Goal: Information Seeking & Learning: Learn about a topic

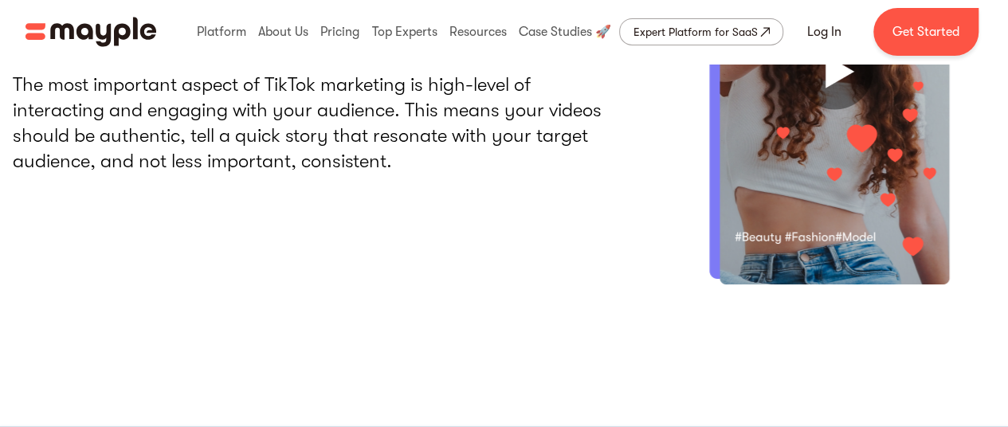
scroll to position [2948, 0]
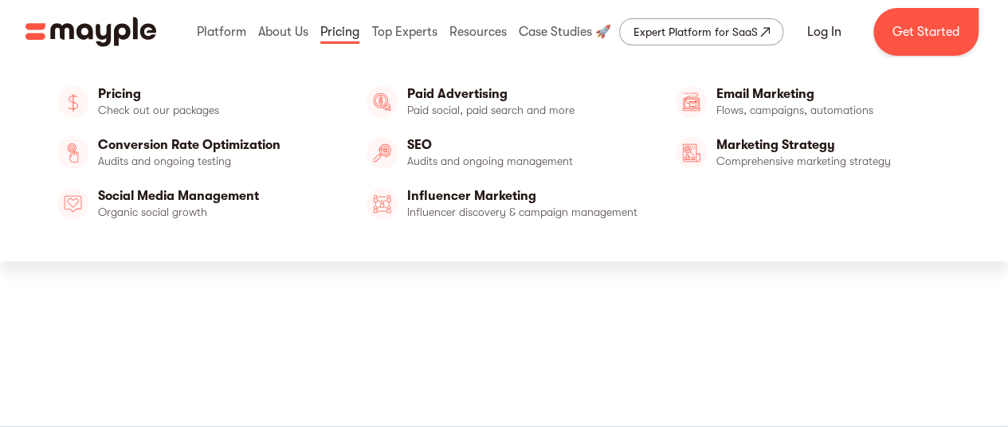
click at [341, 35] on link at bounding box center [339, 31] width 47 height 51
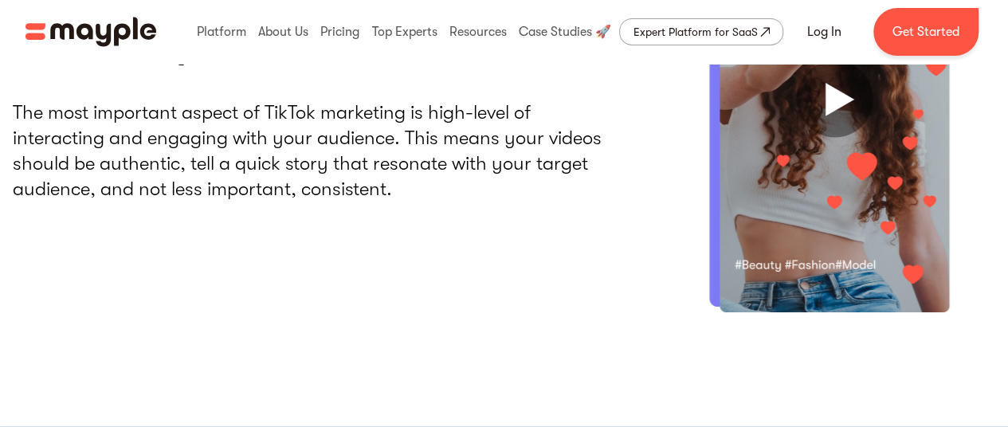
scroll to position [2789, 0]
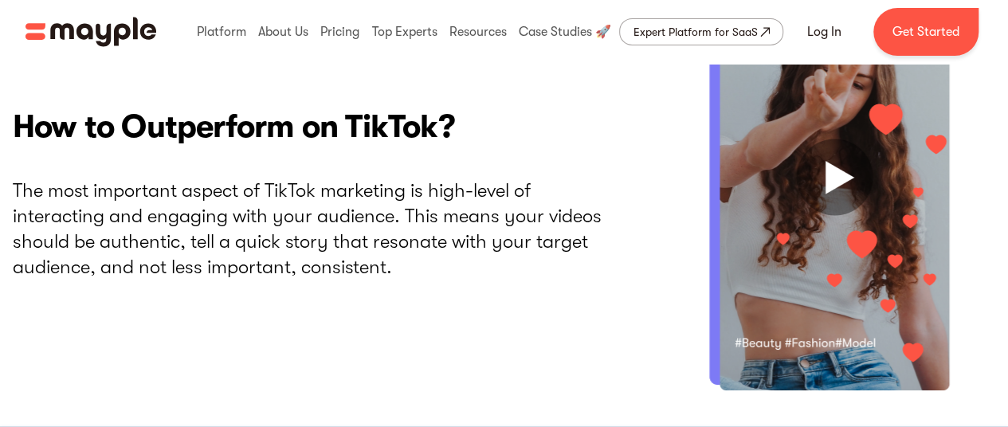
click at [123, 31] on img "home" at bounding box center [90, 32] width 131 height 30
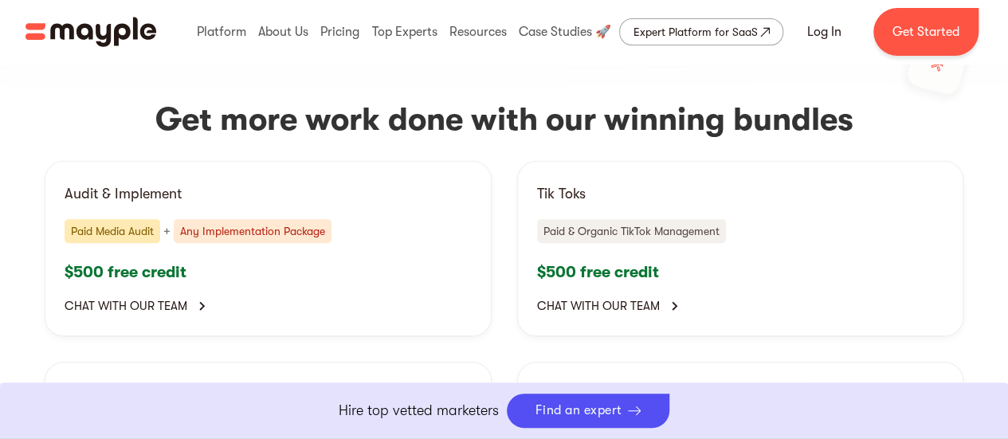
scroll to position [3028, 0]
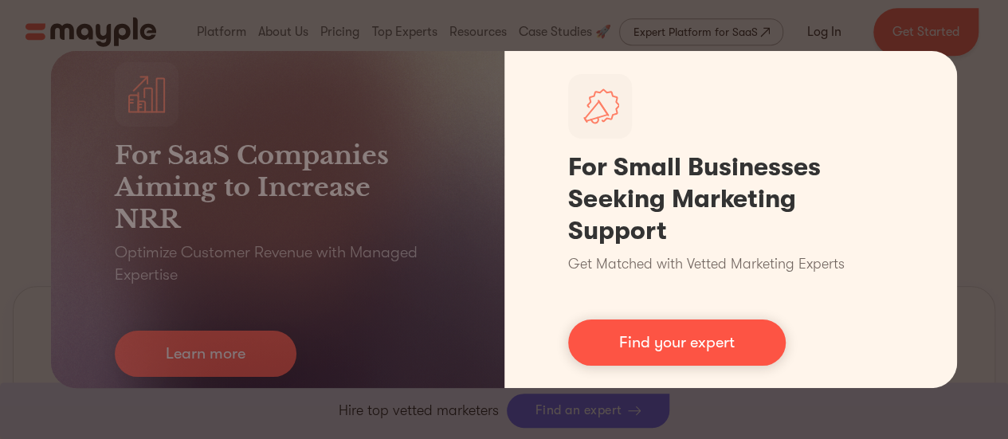
scroll to position [637, 0]
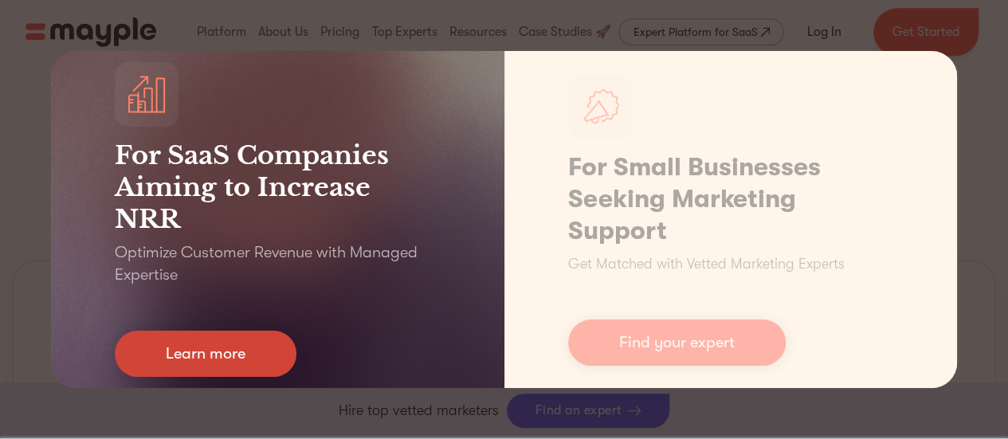
click at [226, 355] on link "Learn more" at bounding box center [206, 354] width 182 height 46
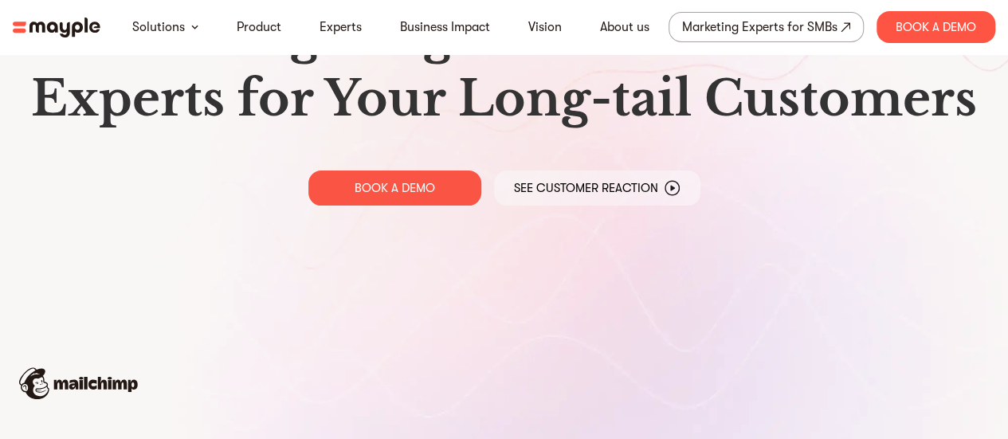
scroll to position [80, 0]
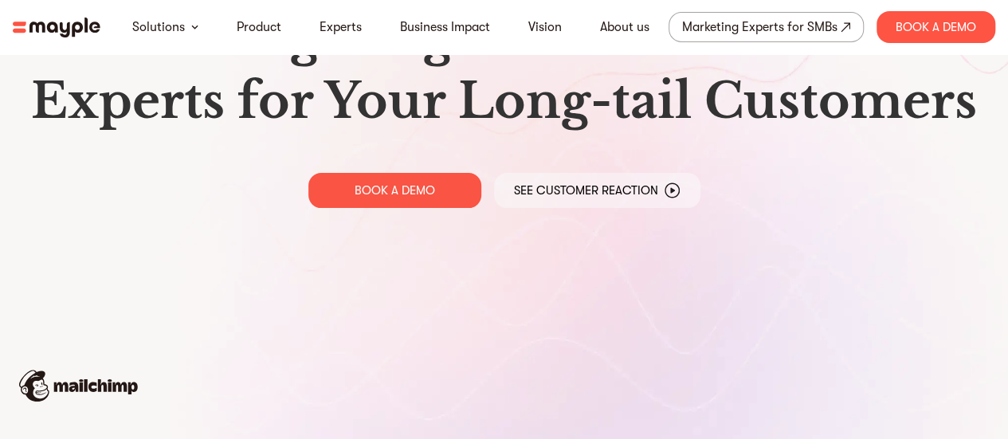
click at [88, 34] on img at bounding box center [57, 28] width 88 height 20
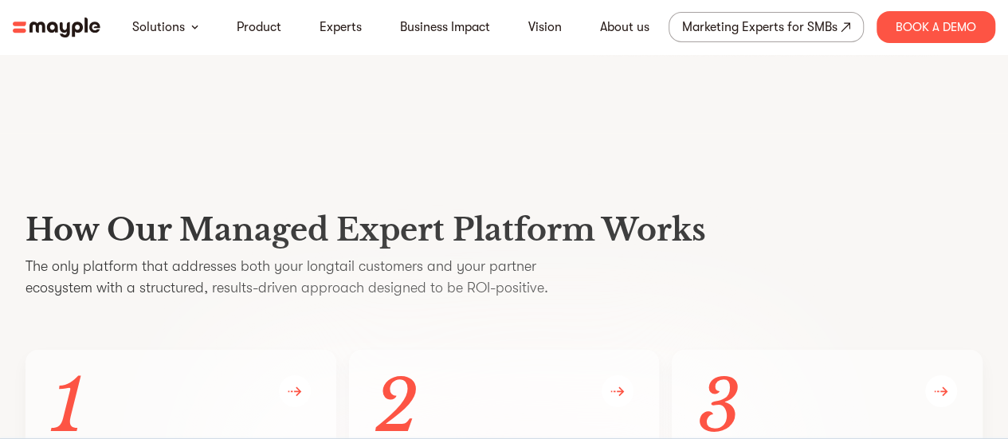
scroll to position [2789, 0]
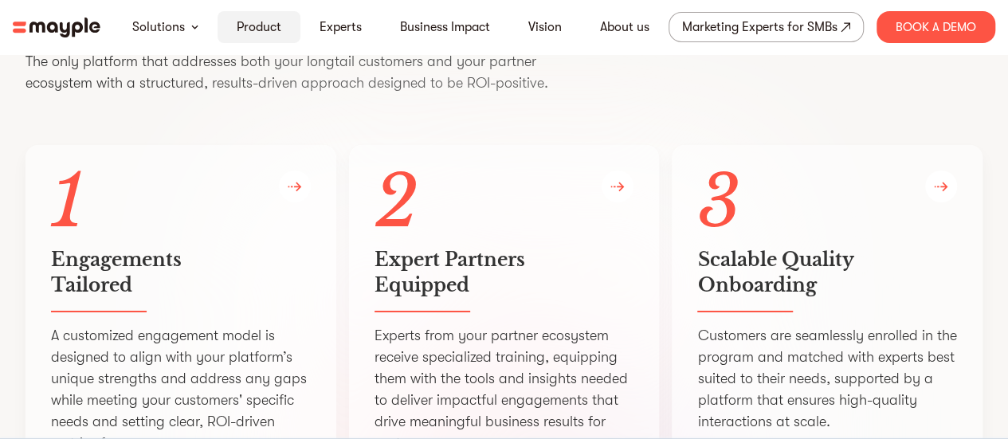
click at [276, 25] on link "Product" at bounding box center [259, 27] width 45 height 19
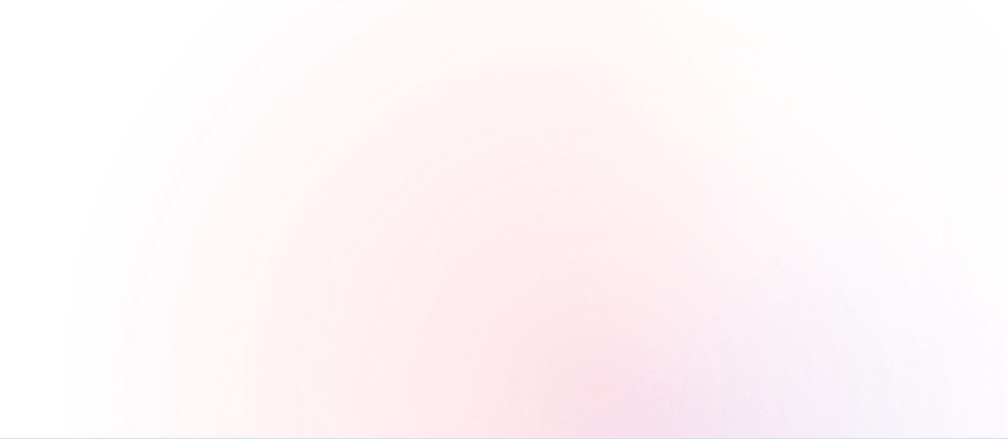
scroll to position [1275, 0]
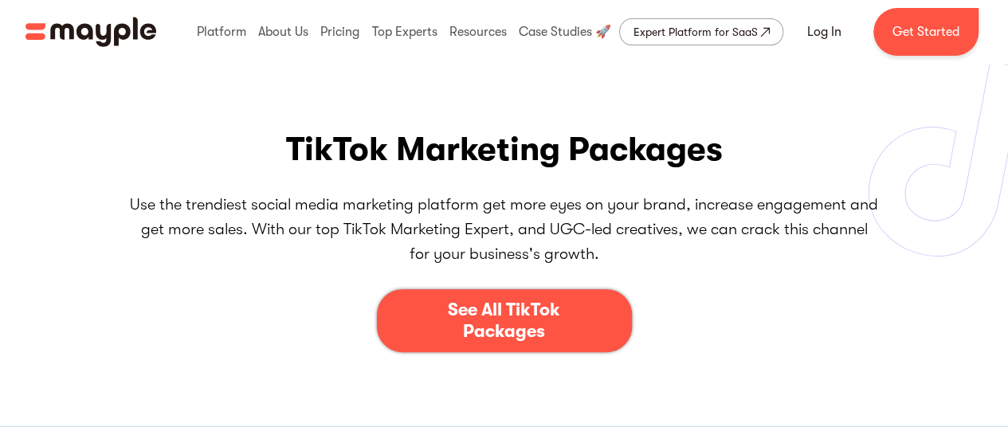
click at [575, 309] on div "See All TikTok Packages" at bounding box center [504, 321] width 158 height 42
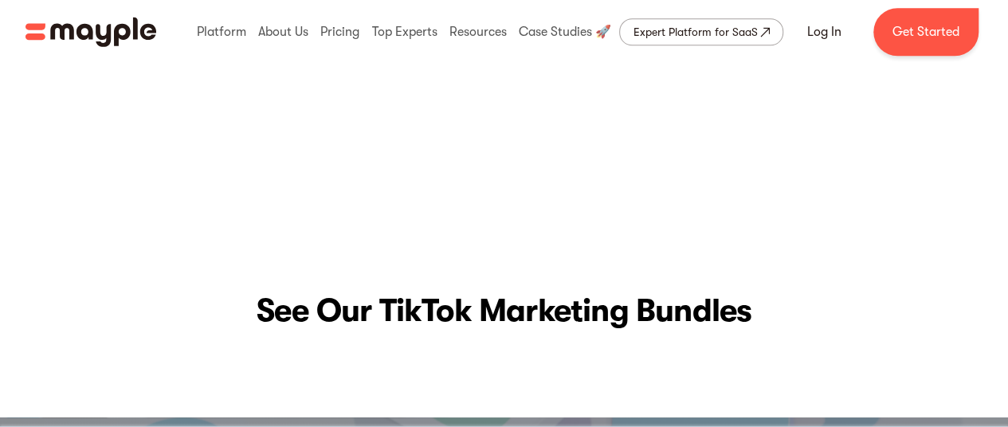
scroll to position [3857, 0]
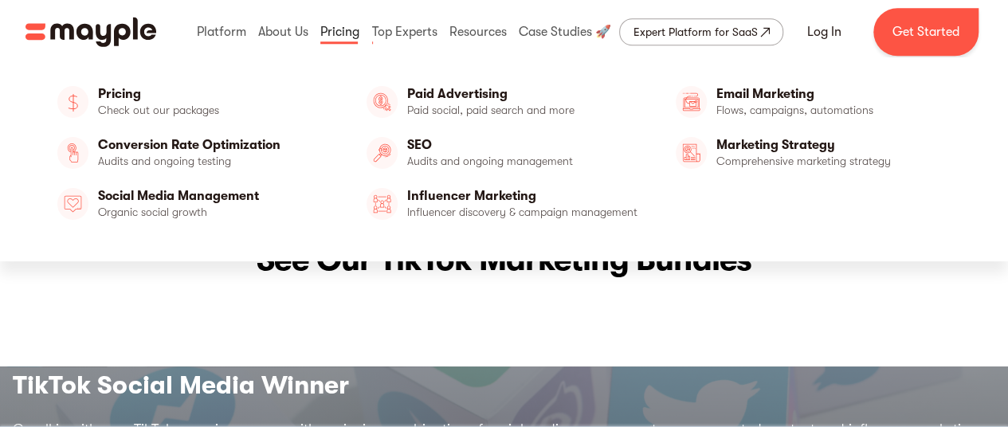
click at [343, 29] on link at bounding box center [339, 31] width 47 height 51
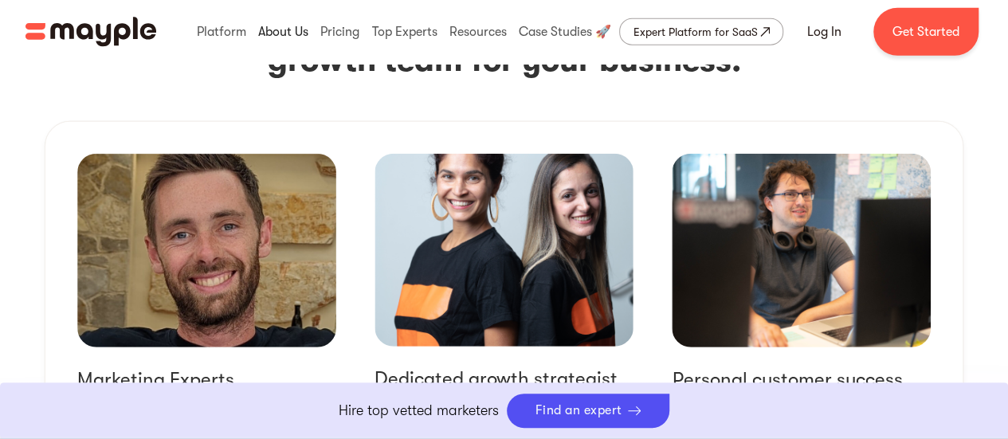
scroll to position [2231, 0]
